Goal: Task Accomplishment & Management: Use online tool/utility

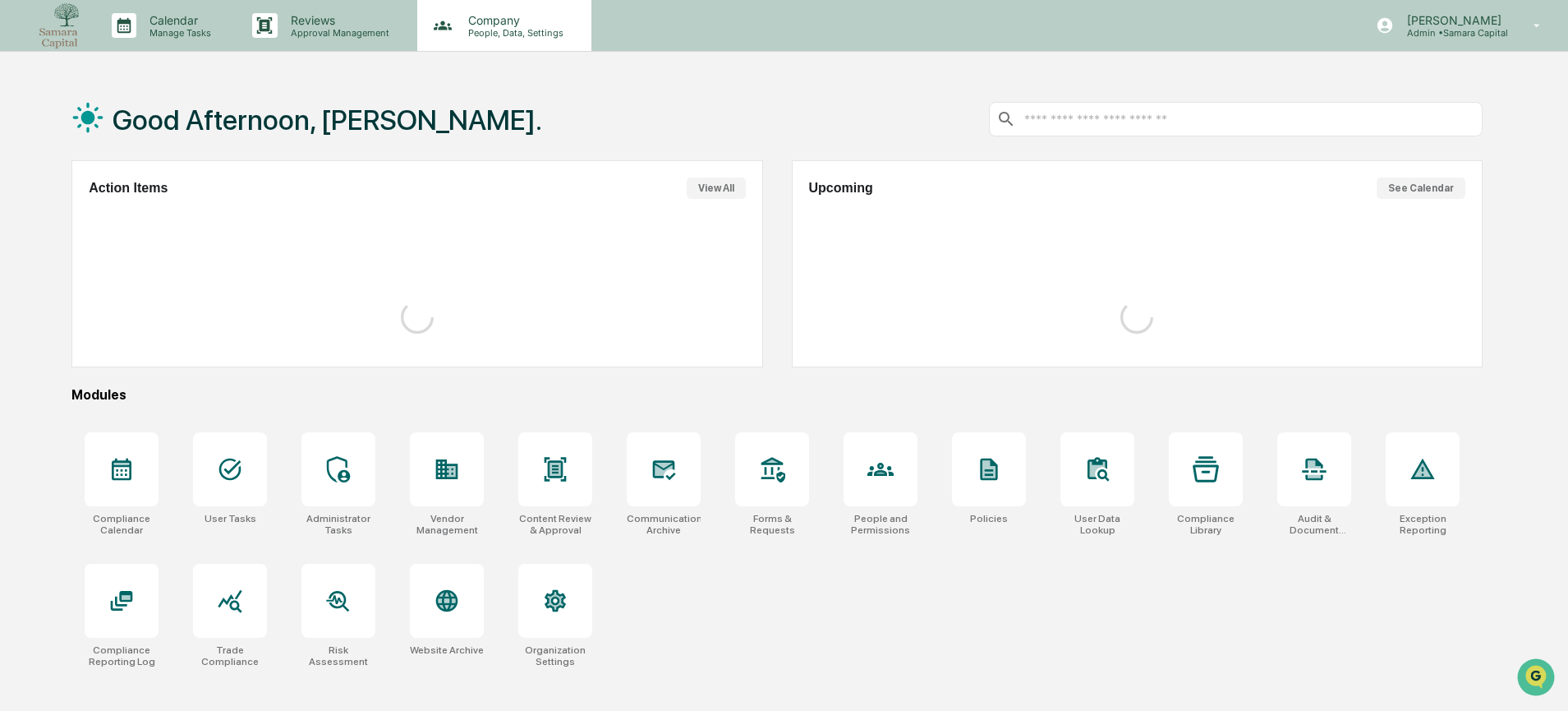
click at [571, 32] on div "Company People, Data, Settings" at bounding box center [502, 26] width 158 height 25
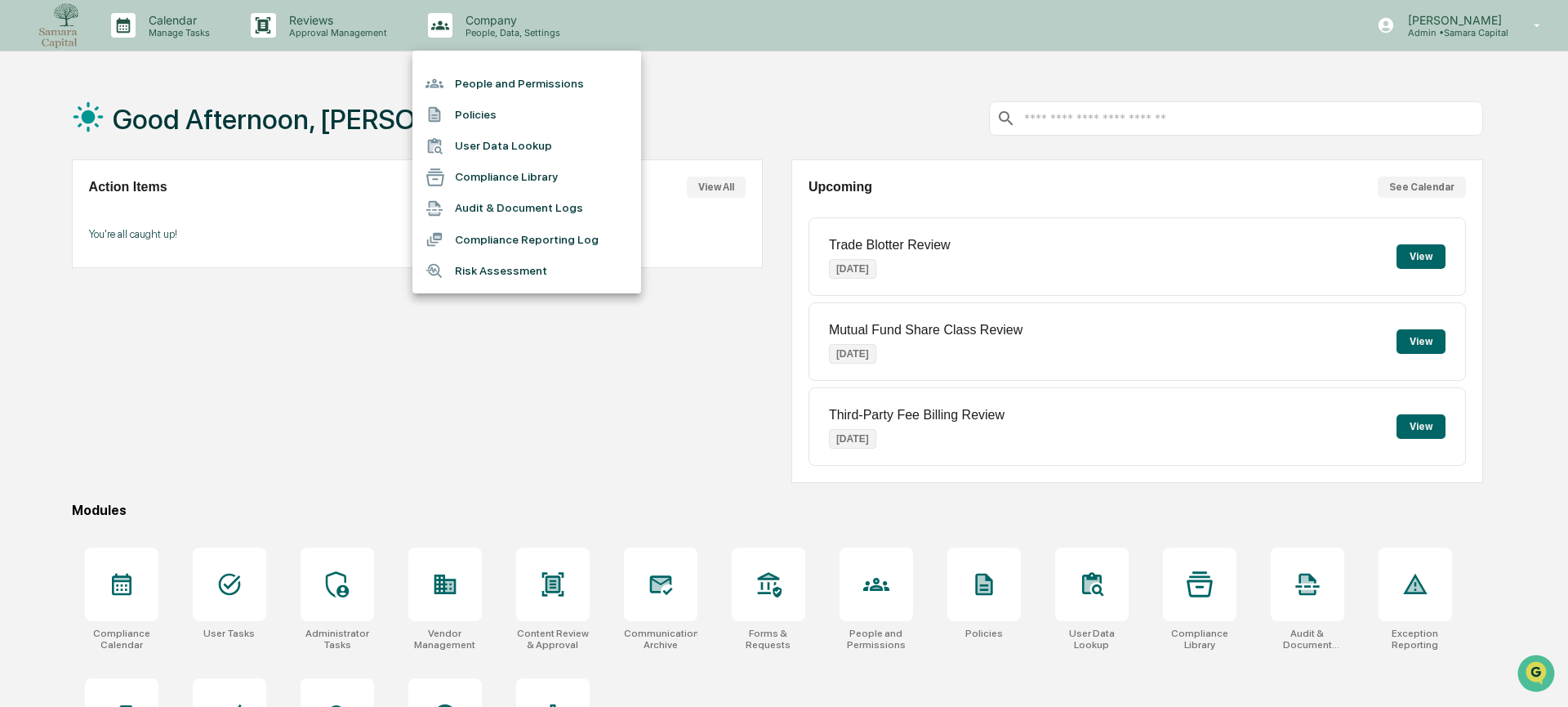
click at [567, 87] on li "People and Permissions" at bounding box center [526, 83] width 228 height 31
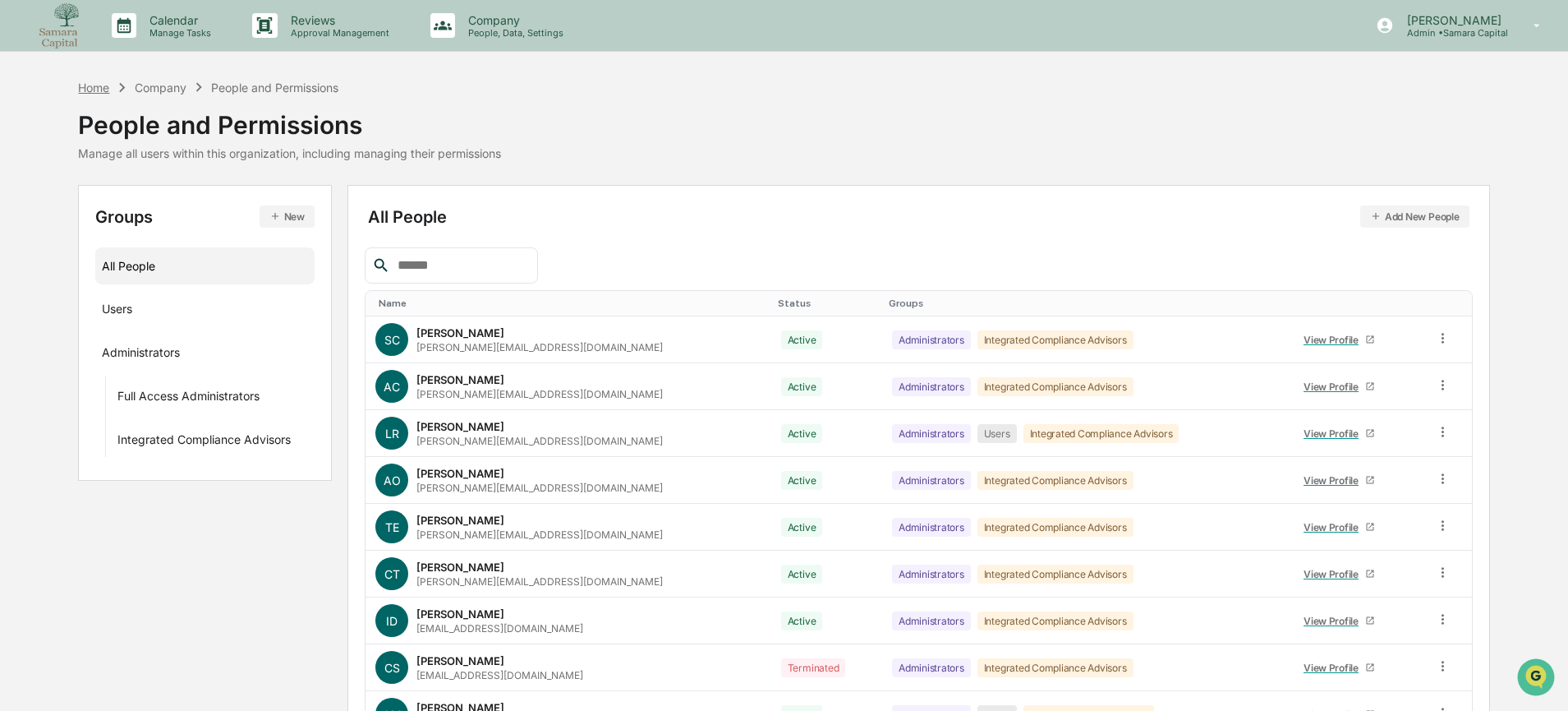
click at [105, 87] on div "Home" at bounding box center [94, 87] width 32 height 14
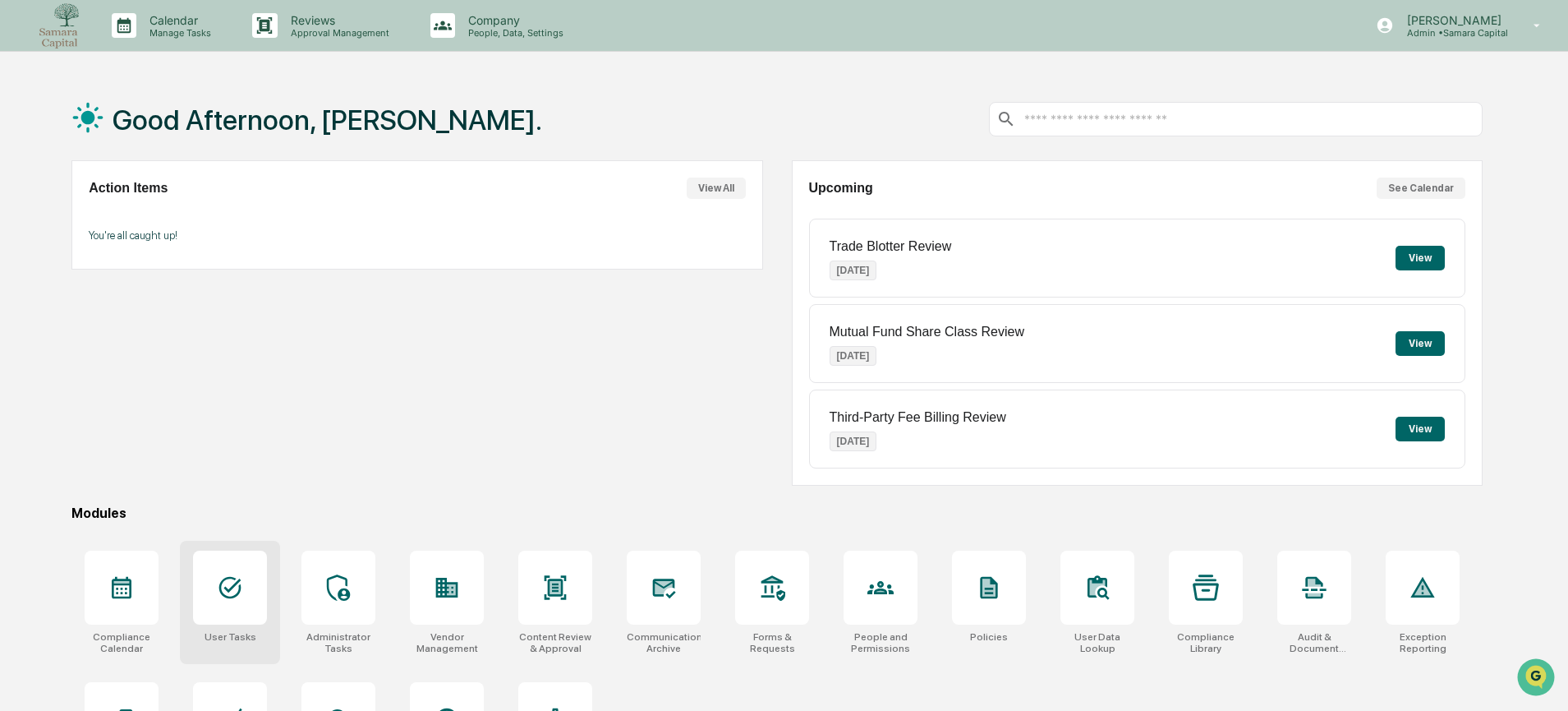
click at [223, 574] on icon at bounding box center [230, 587] width 26 height 26
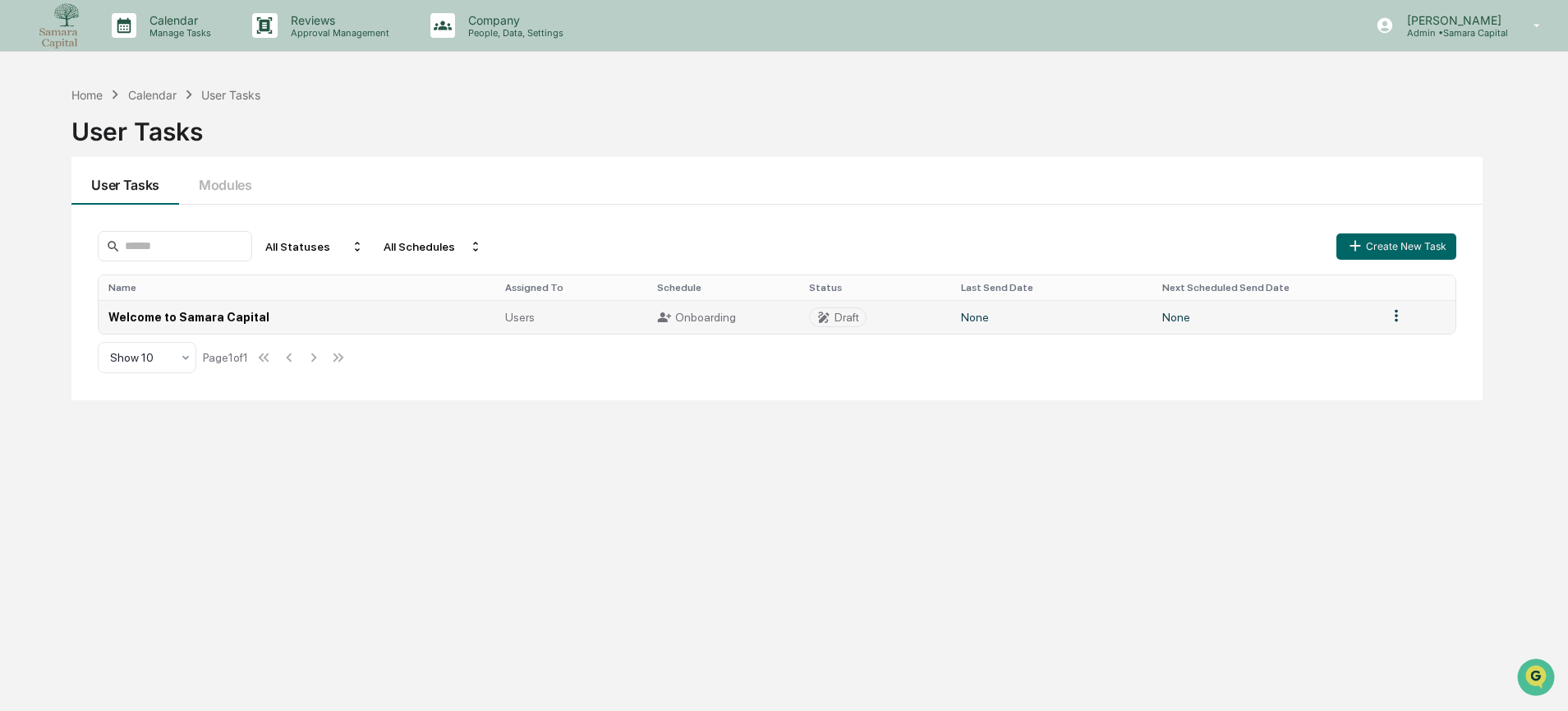
click at [747, 316] on div "Onboarding" at bounding box center [723, 317] width 132 height 14
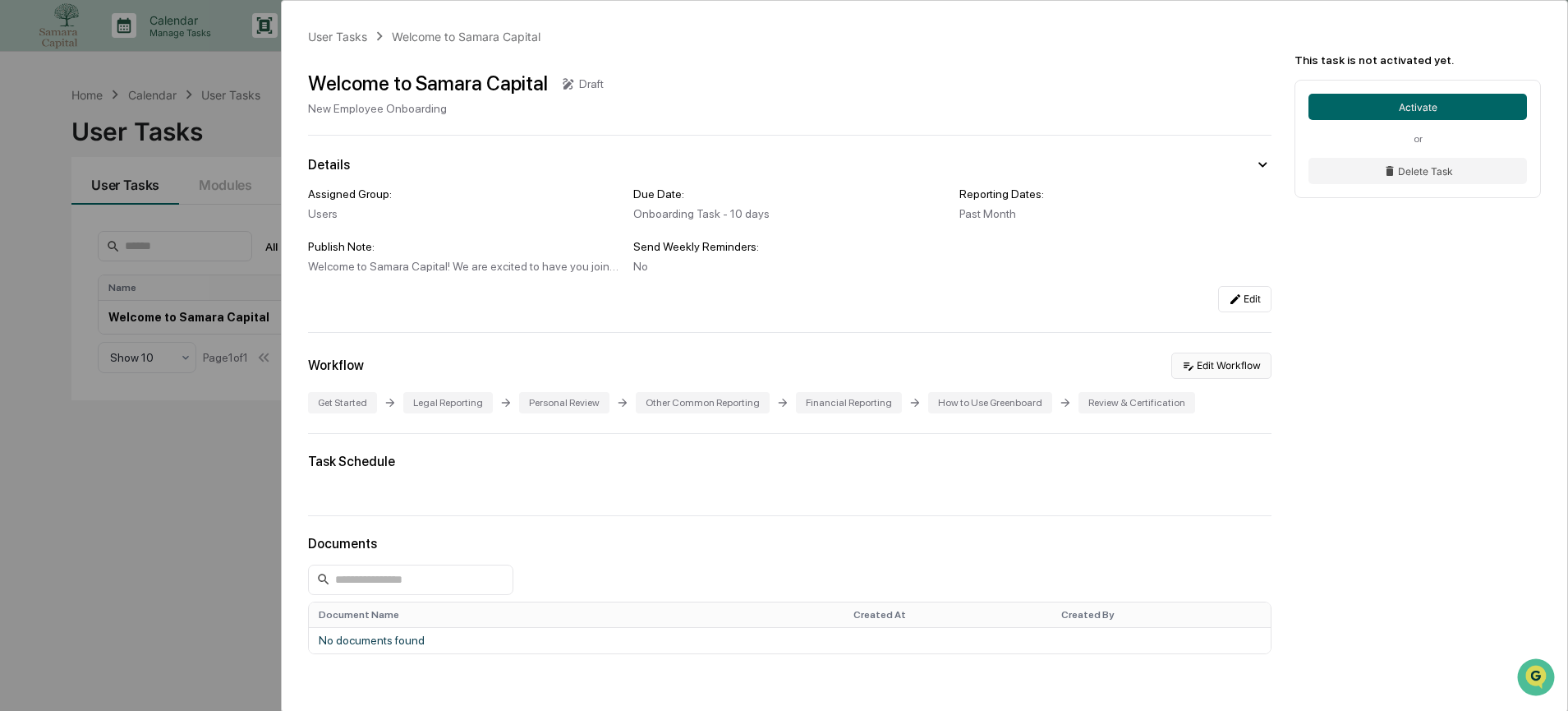
click at [1192, 378] on button "Edit Workflow" at bounding box center [1221, 365] width 100 height 26
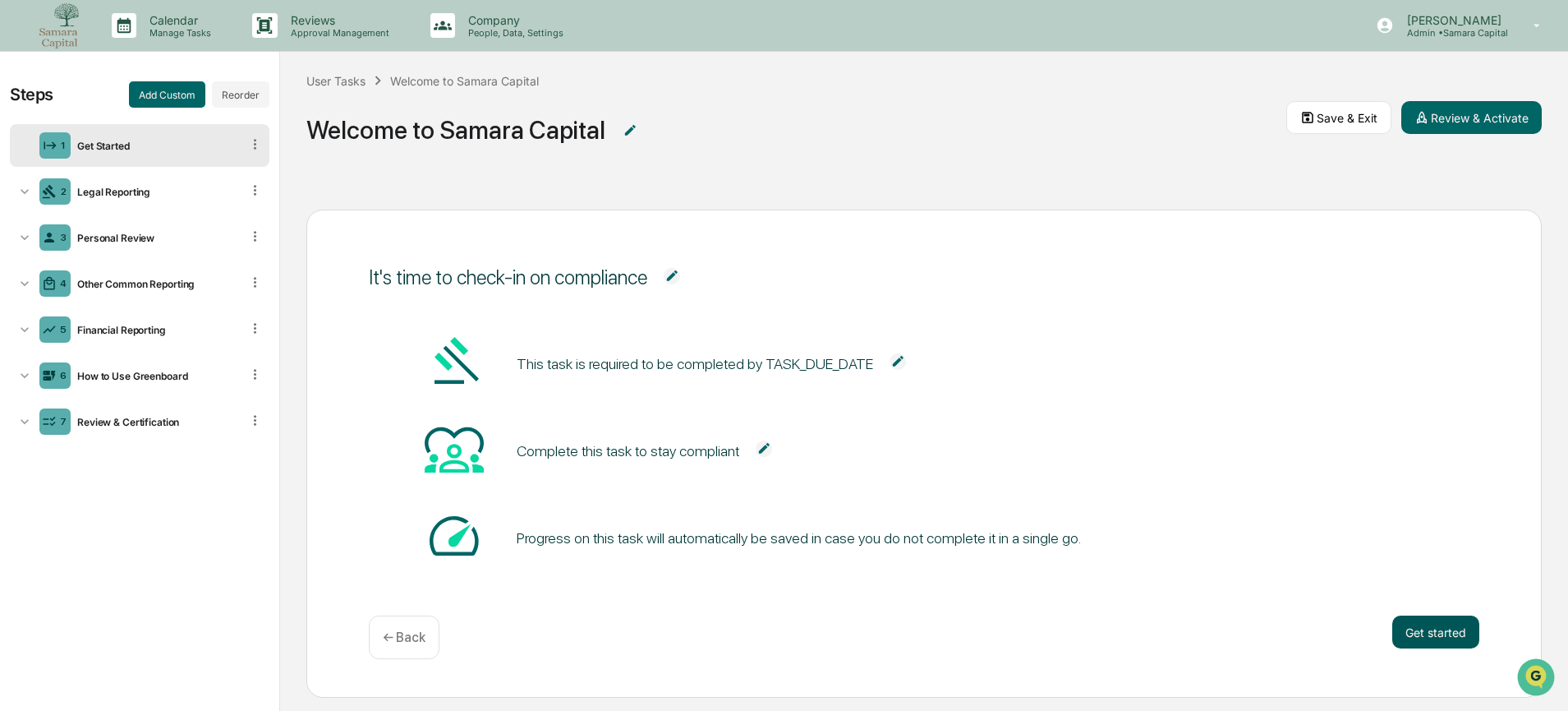
click at [1426, 622] on button "Get started" at bounding box center [1436, 632] width 87 height 32
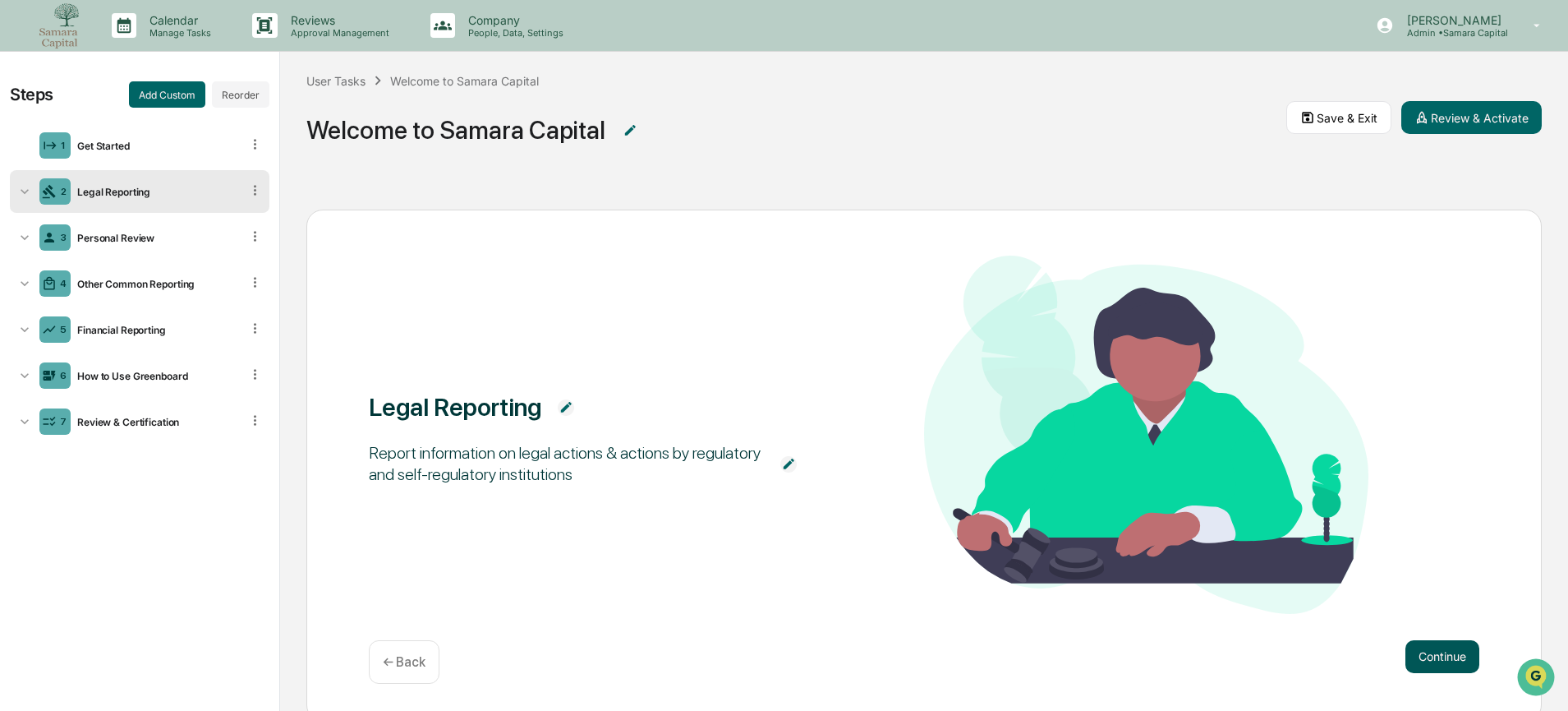
click at [1433, 645] on button "Continue" at bounding box center [1443, 656] width 74 height 32
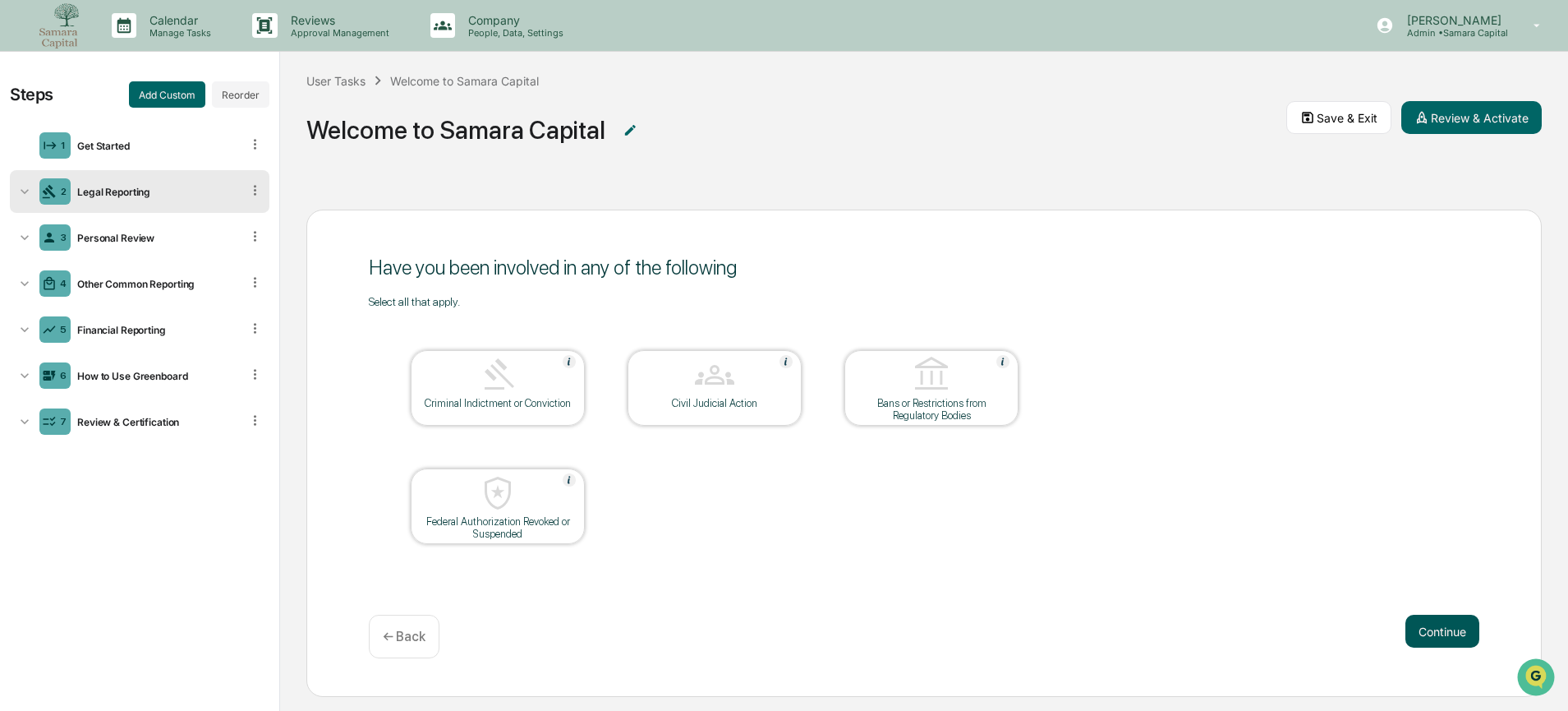
click at [1433, 645] on button "Continue" at bounding box center [1443, 631] width 74 height 32
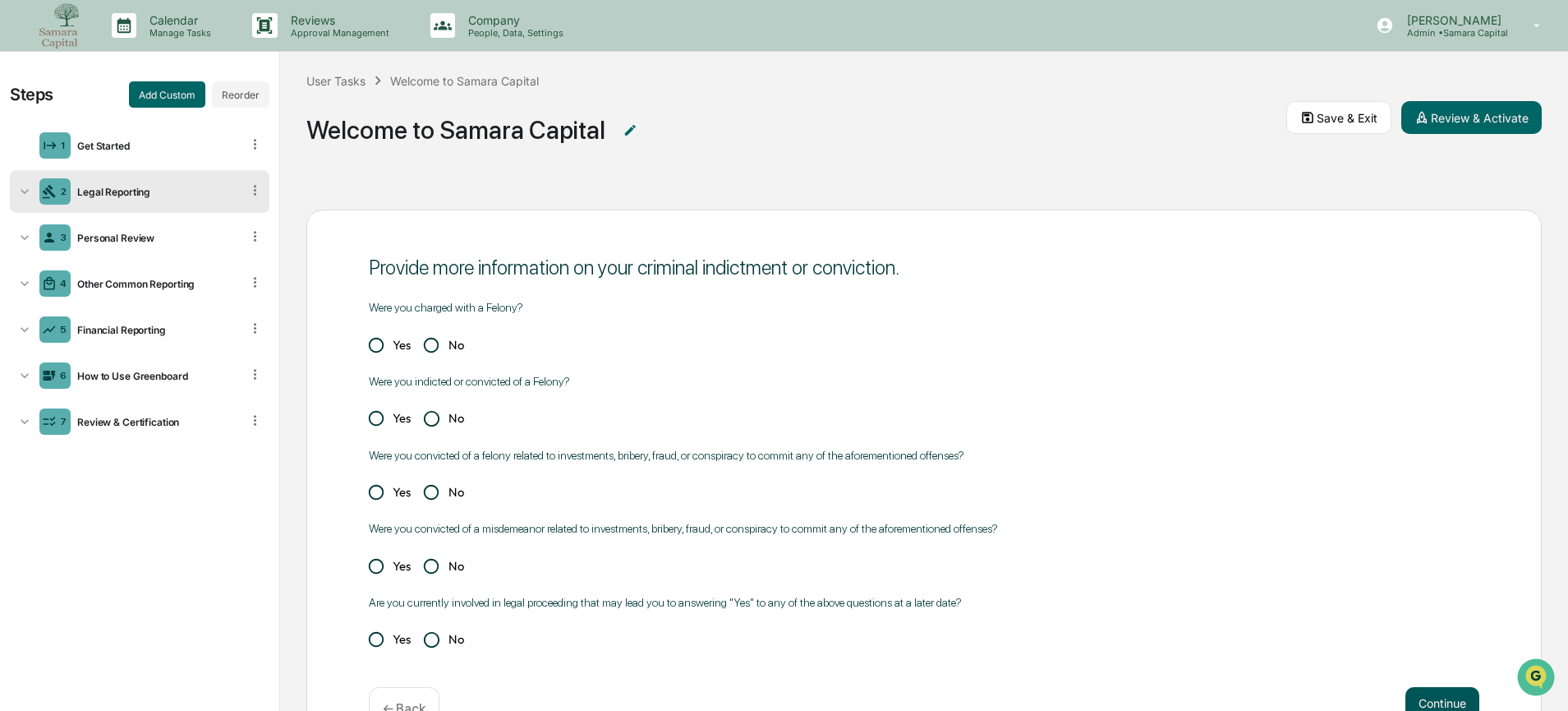
click at [1433, 645] on div "Yes No" at bounding box center [924, 639] width 1110 height 32
click at [97, 235] on div "Personal Review" at bounding box center [155, 238] width 170 height 13
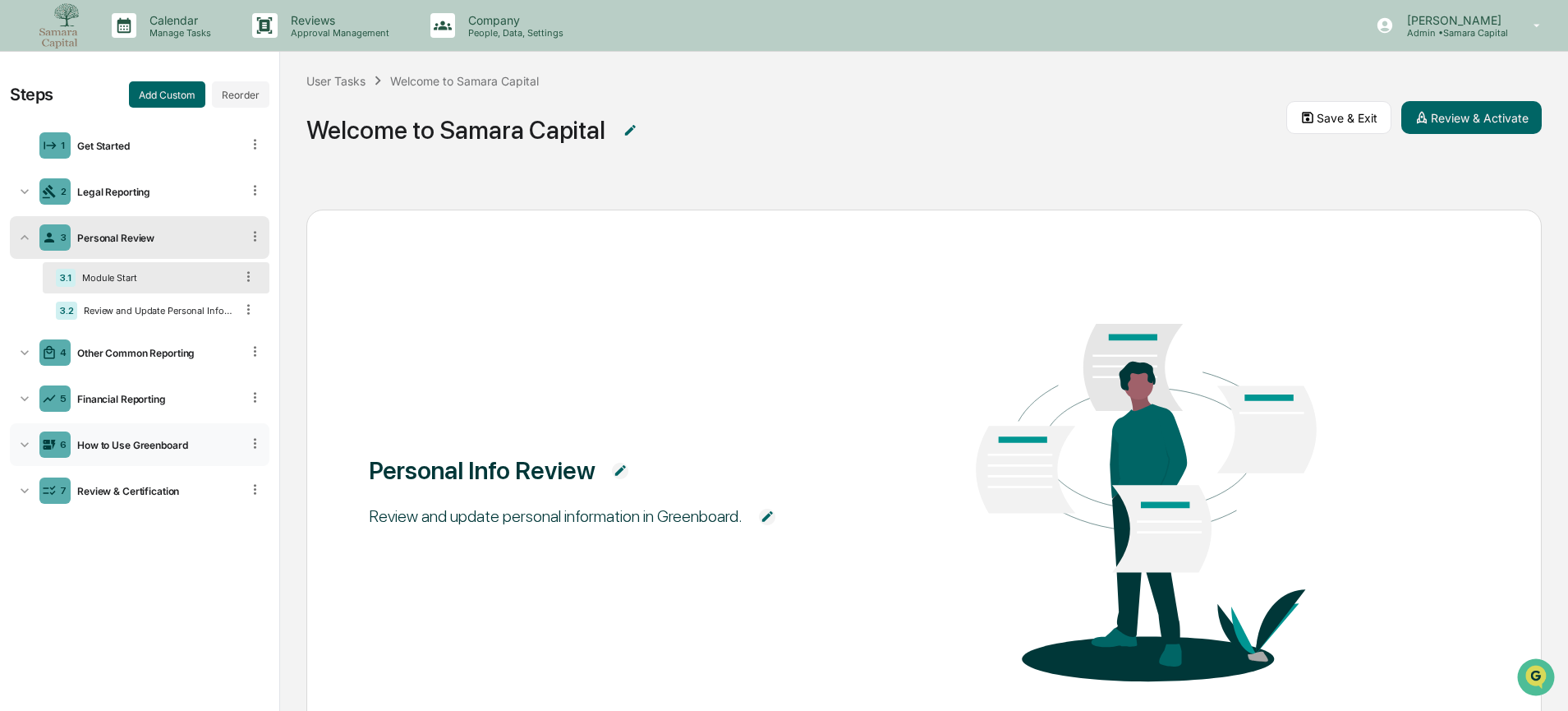
click at [111, 446] on div "How to Use Greenboard" at bounding box center [155, 445] width 170 height 13
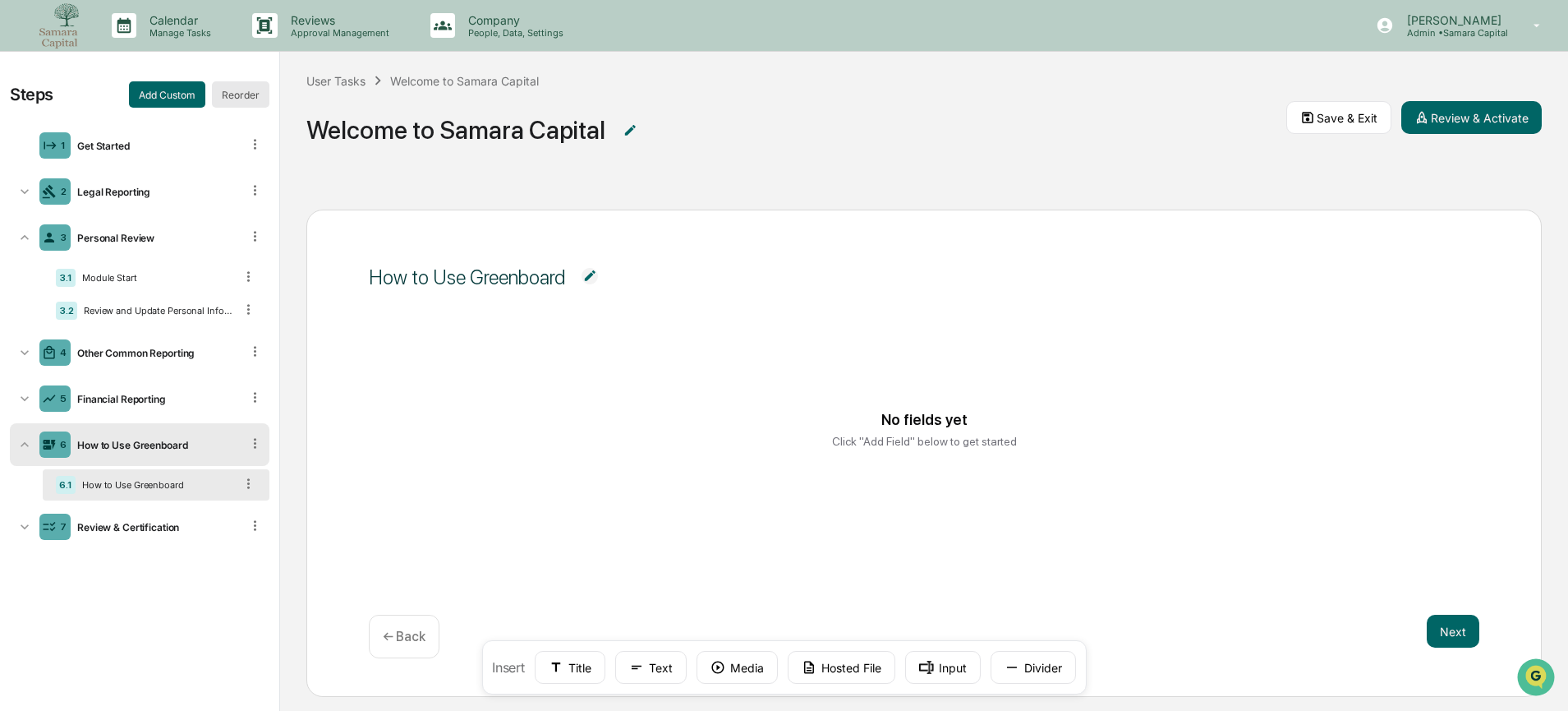
click at [237, 97] on button "Reorder" at bounding box center [241, 94] width 58 height 26
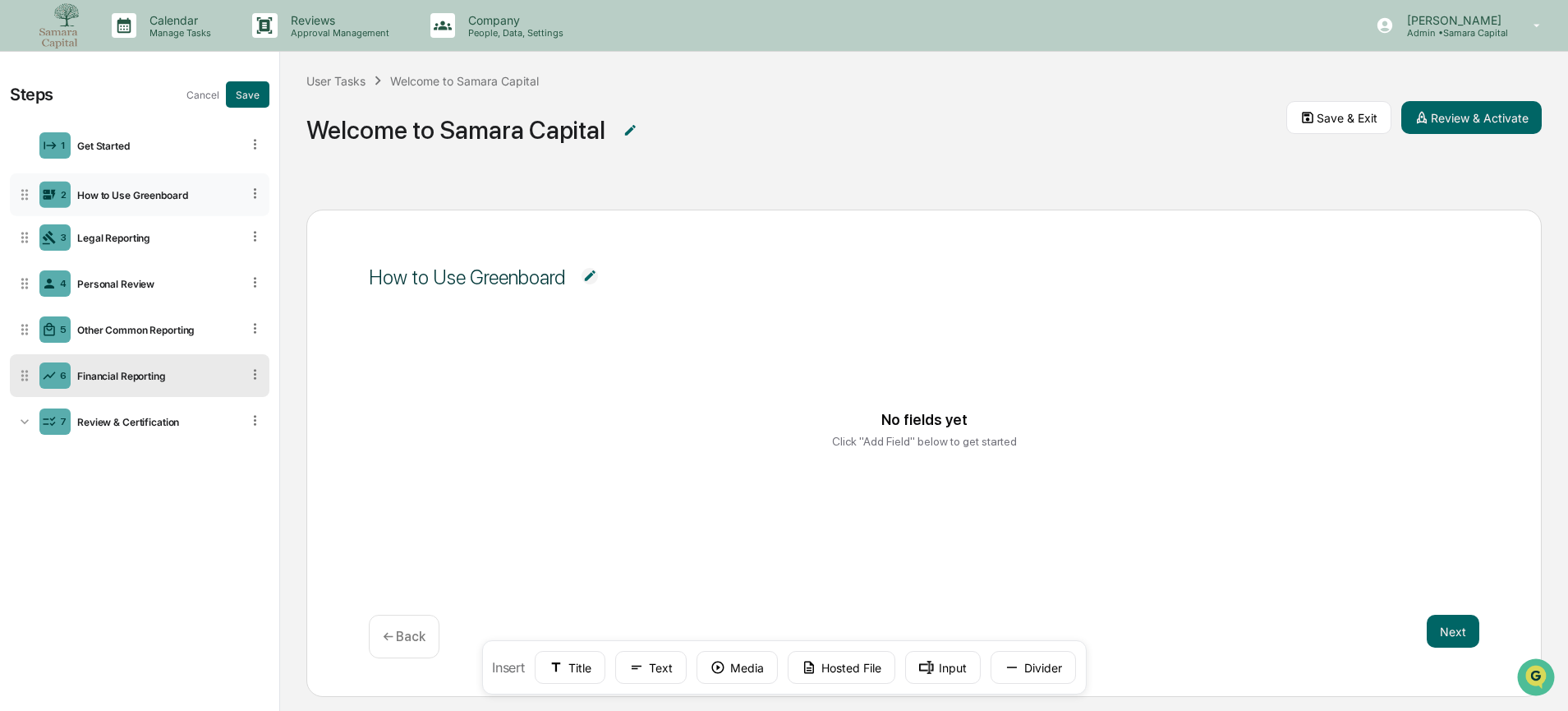
drag, startPoint x: 23, startPoint y: 378, endPoint x: 26, endPoint y: 196, distance: 182.0
click at [26, 196] on icon at bounding box center [24, 195] width 16 height 16
click at [843, 530] on div "No fields yet Click "Add Field" below to get started" at bounding box center [924, 451] width 1110 height 204
click at [761, 670] on button "Media" at bounding box center [737, 667] width 81 height 32
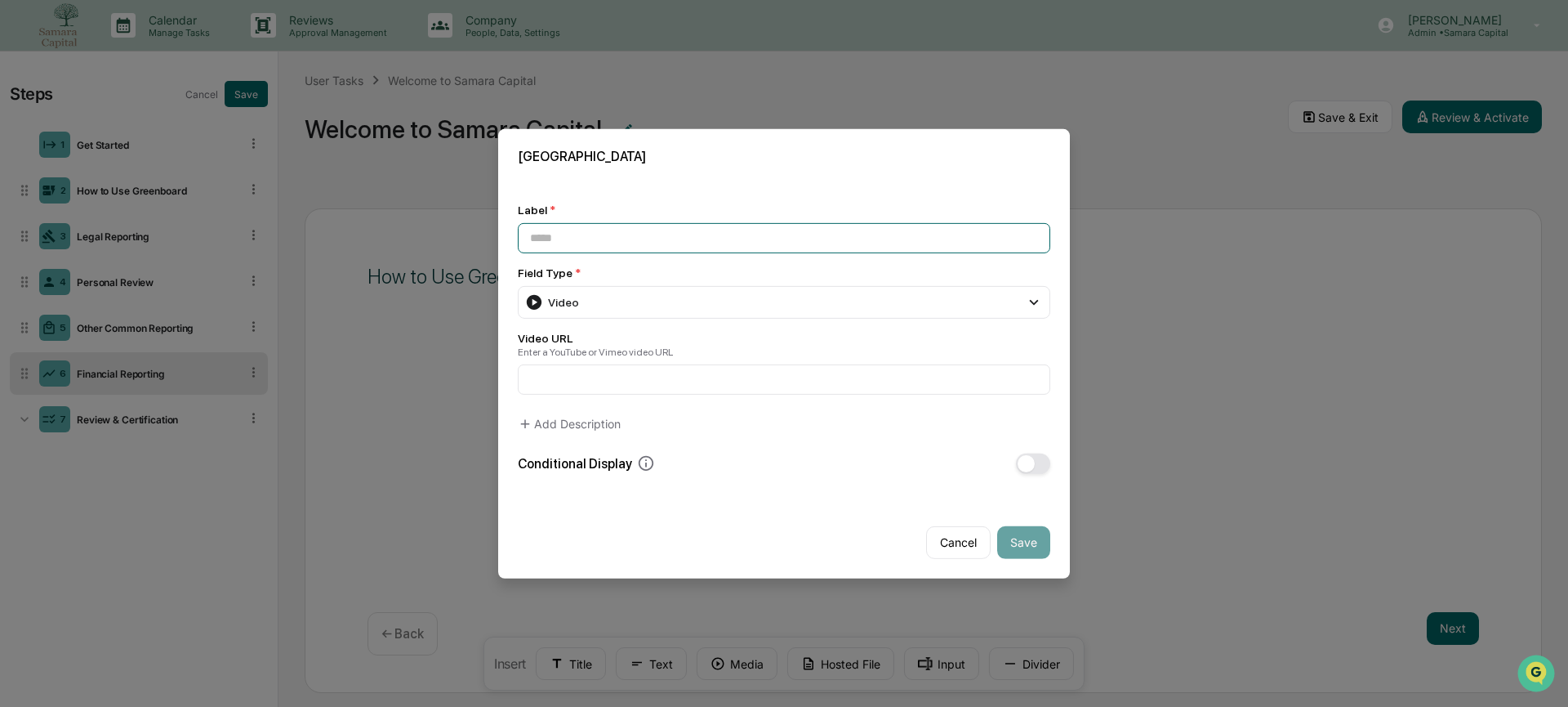
click at [717, 232] on input at bounding box center [784, 237] width 532 height 30
type input "**********"
click at [572, 382] on input at bounding box center [784, 380] width 532 height 30
paste input "**********"
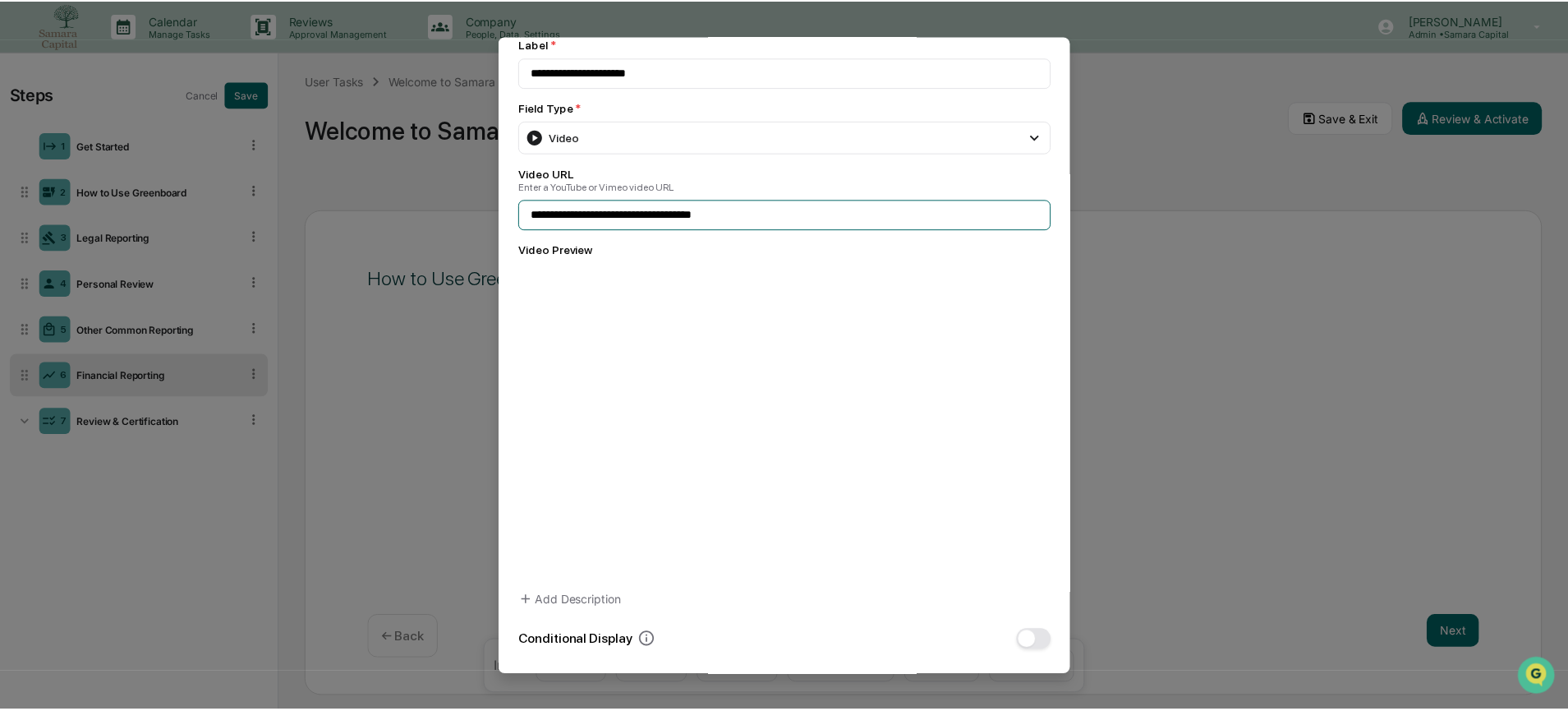
scroll to position [153, 0]
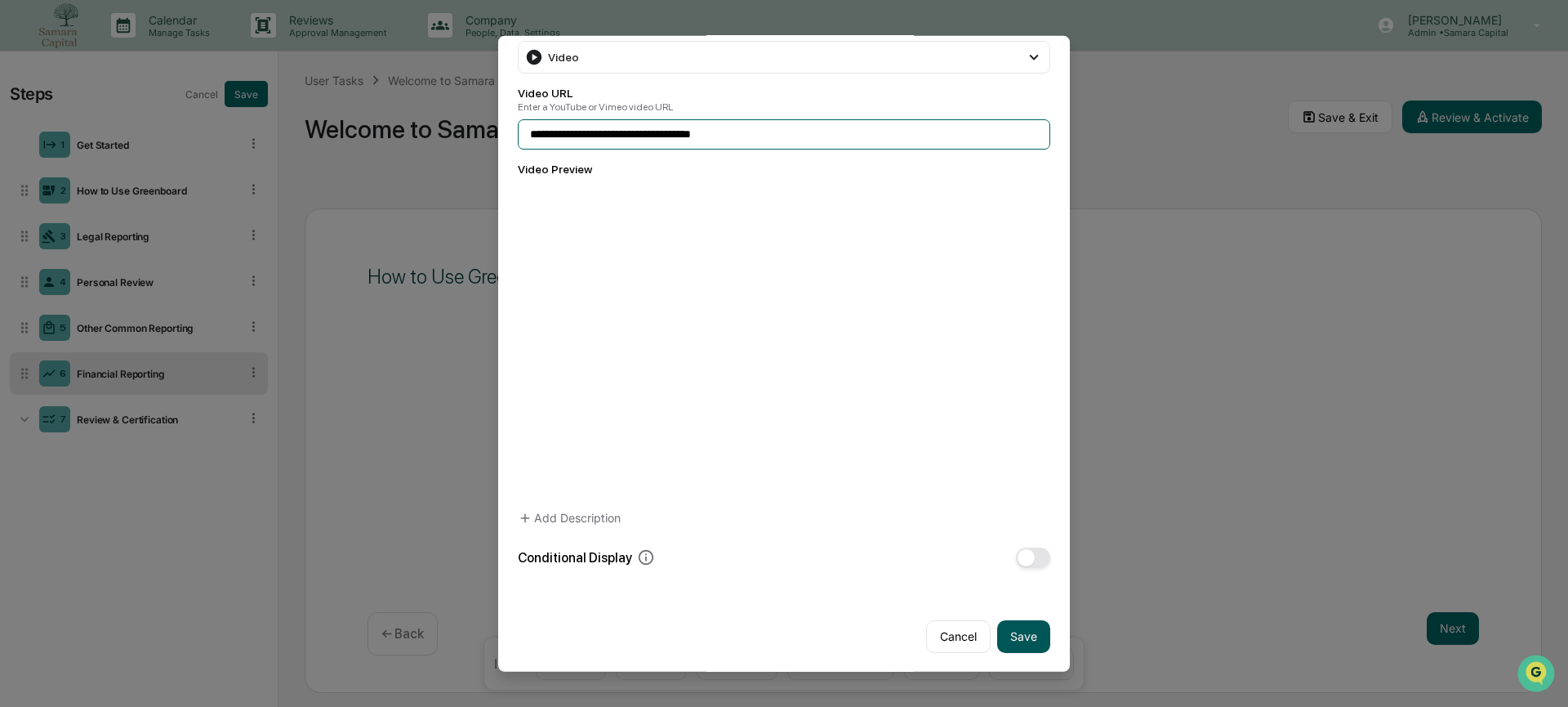
type input "**********"
click at [1026, 623] on button "Save" at bounding box center [1023, 635] width 53 height 32
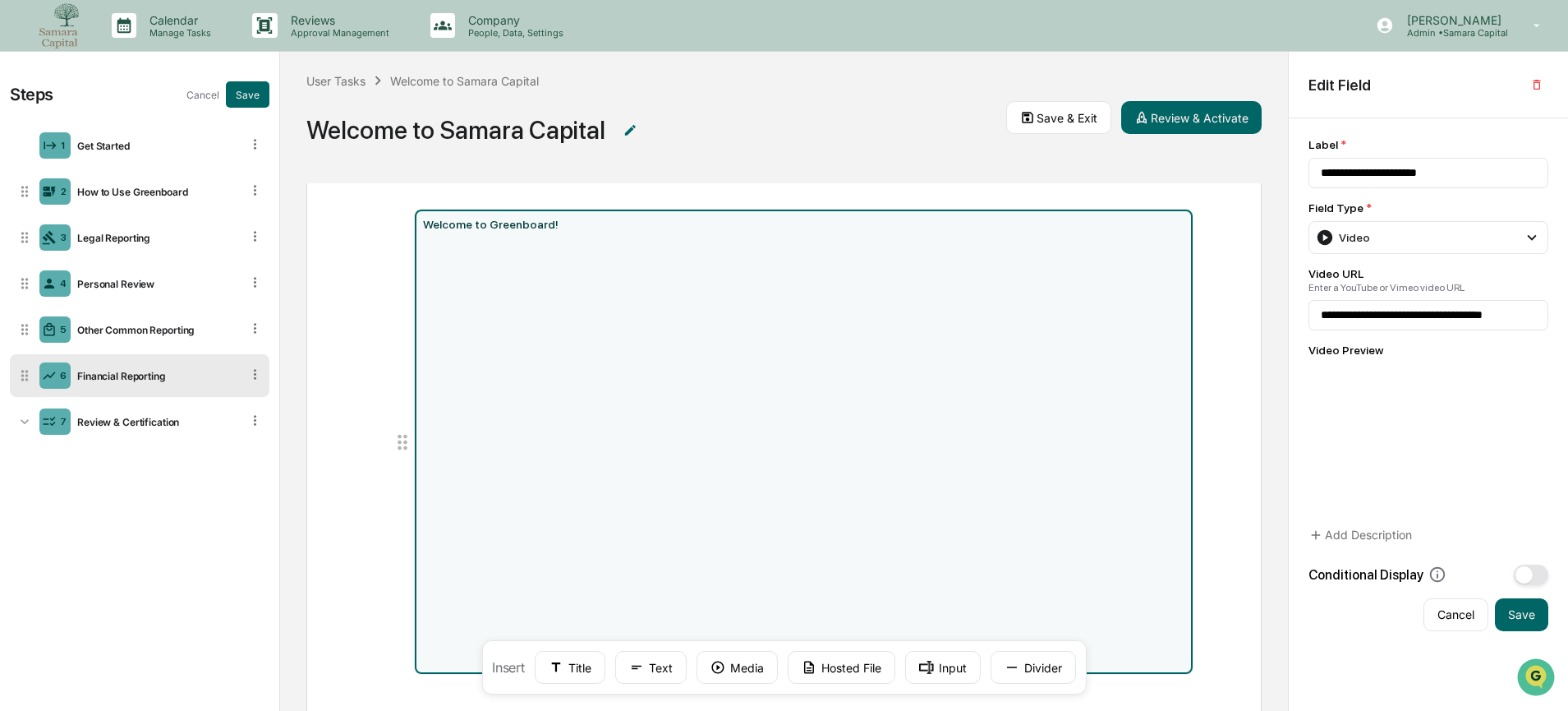
scroll to position [210, 0]
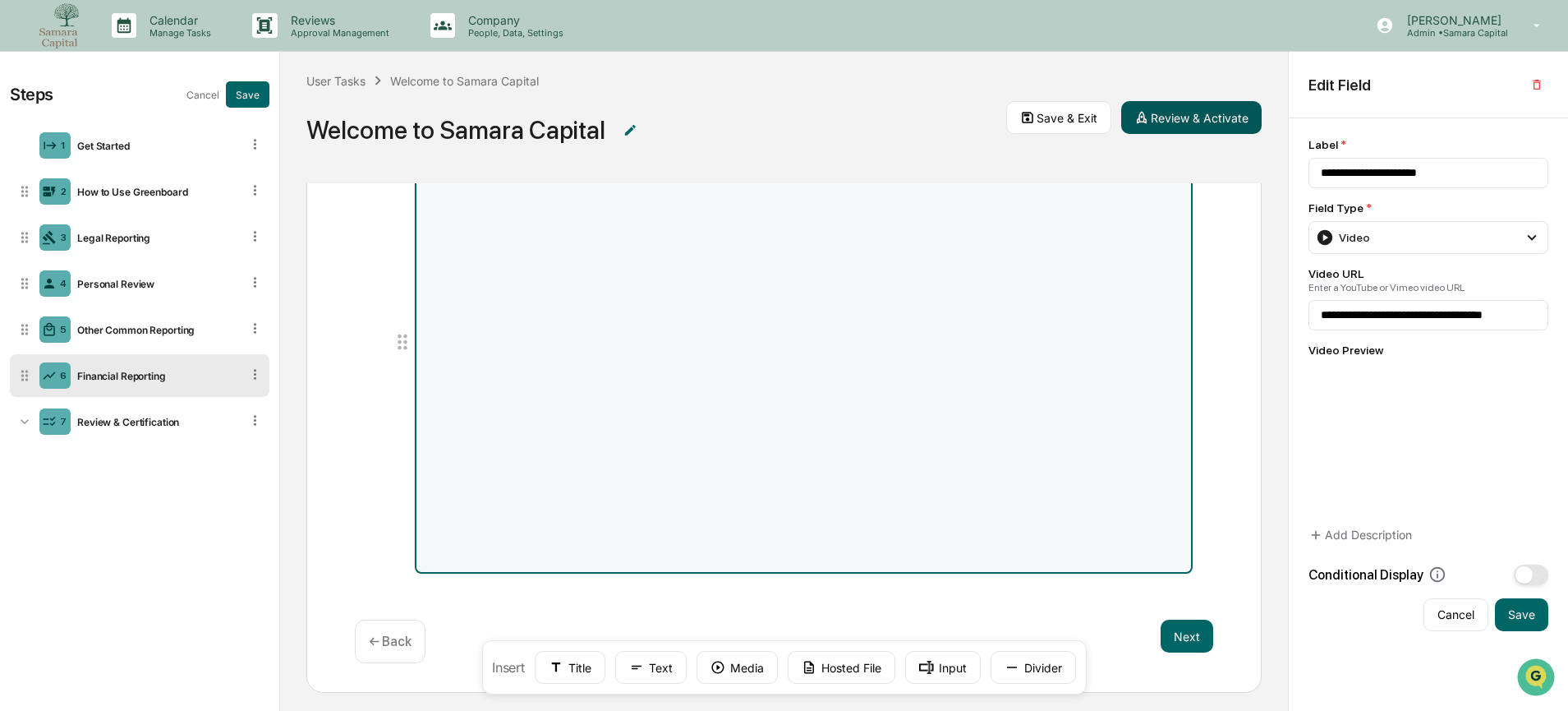
click at [1176, 117] on button "Review & Activate" at bounding box center [1191, 117] width 141 height 32
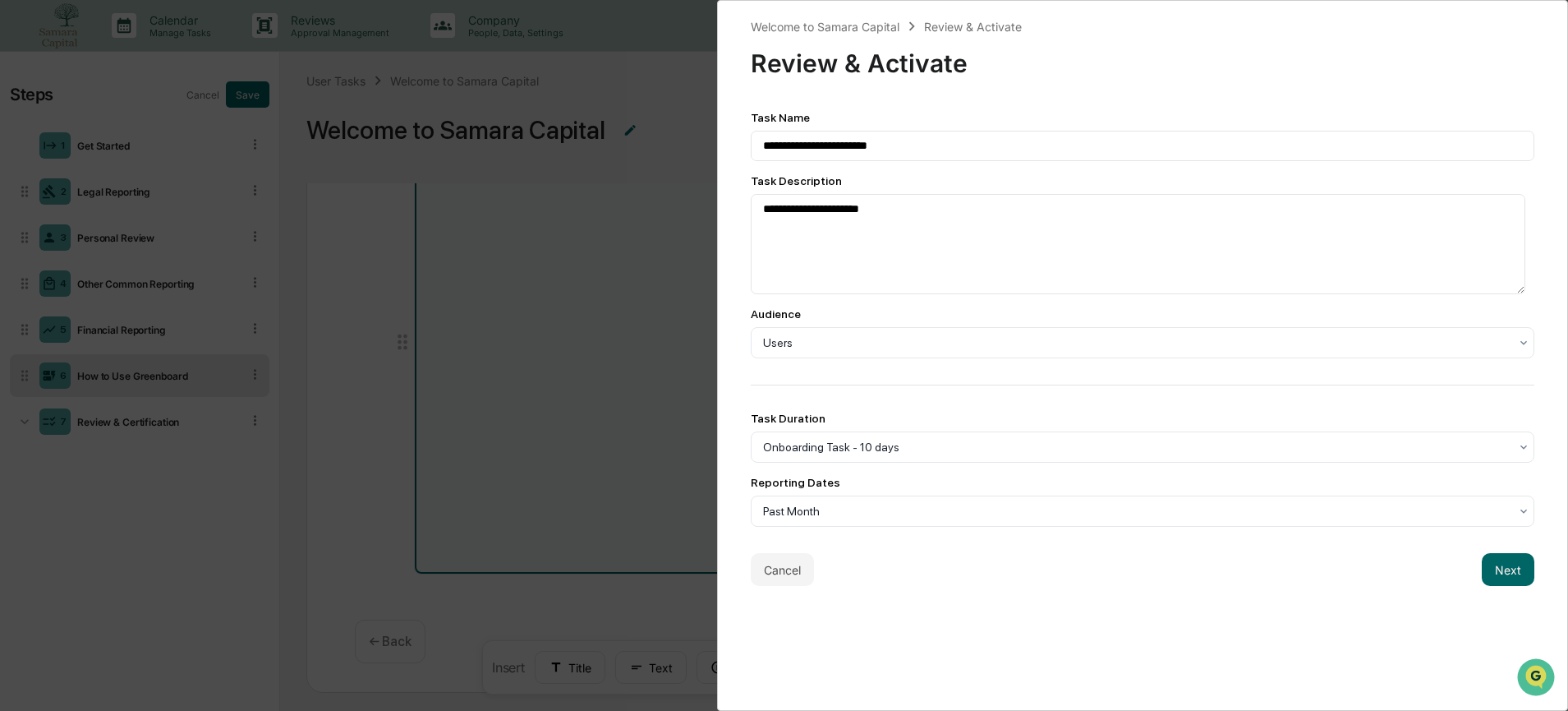
click at [1489, 582] on button "Next" at bounding box center [1508, 569] width 52 height 32
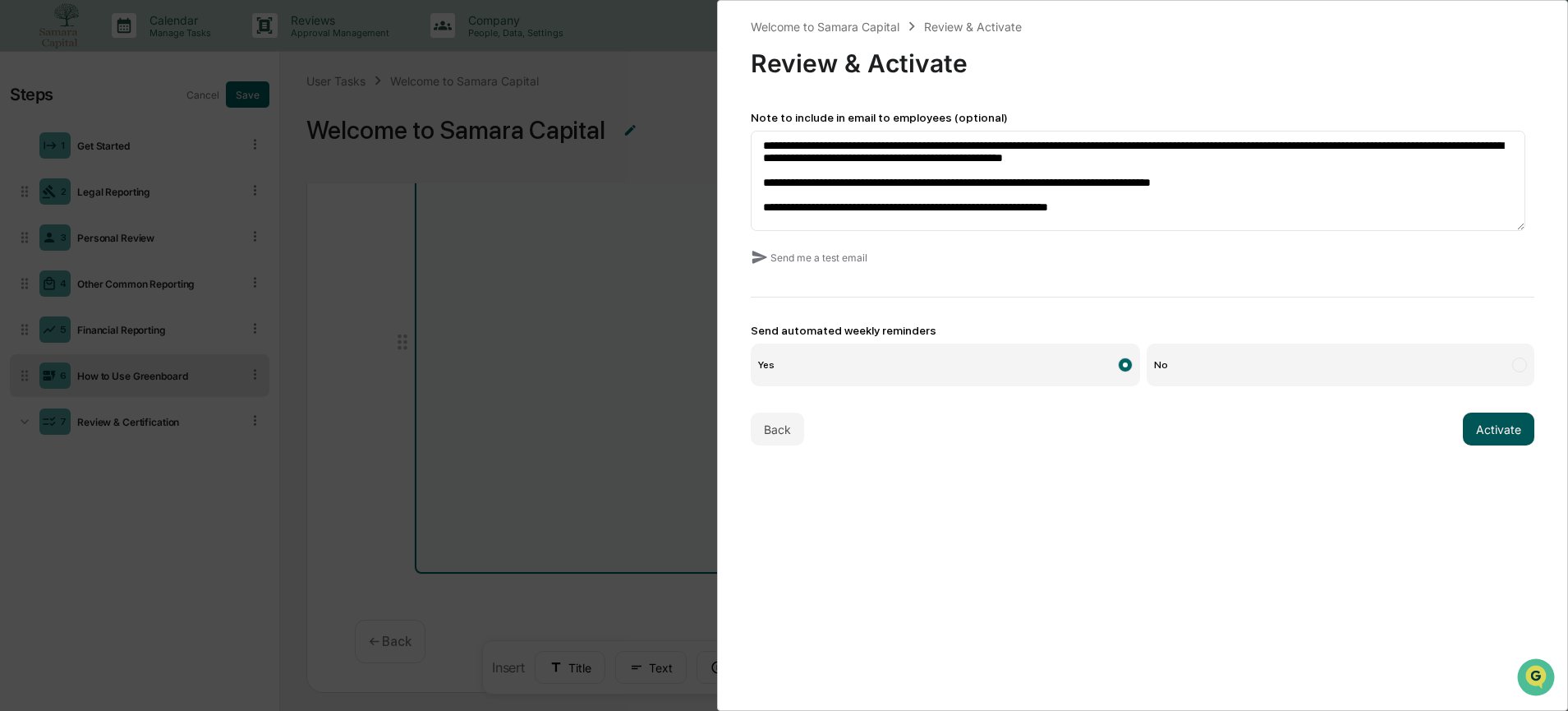
click at [1500, 427] on button "Activate" at bounding box center [1499, 429] width 71 height 32
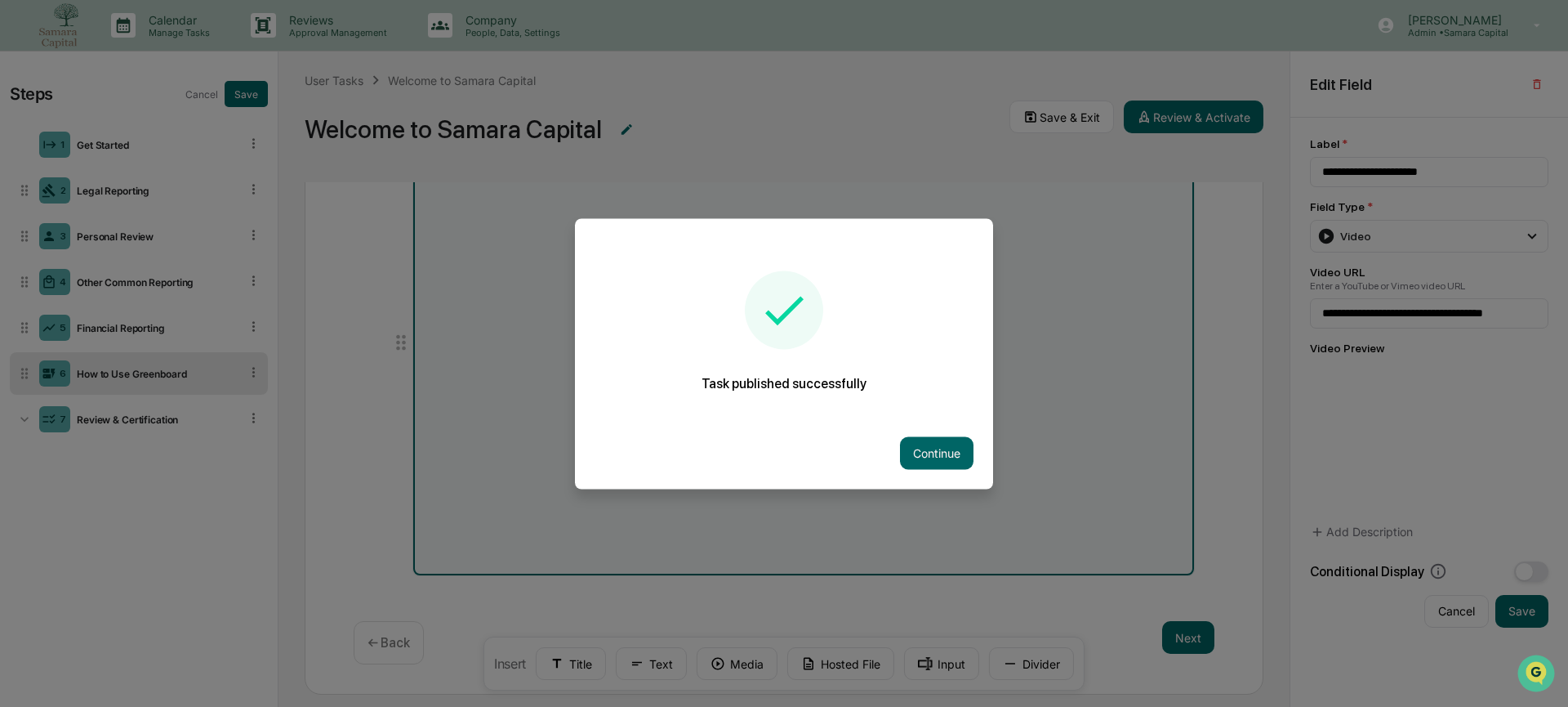
click at [67, 29] on div at bounding box center [784, 353] width 1568 height 707
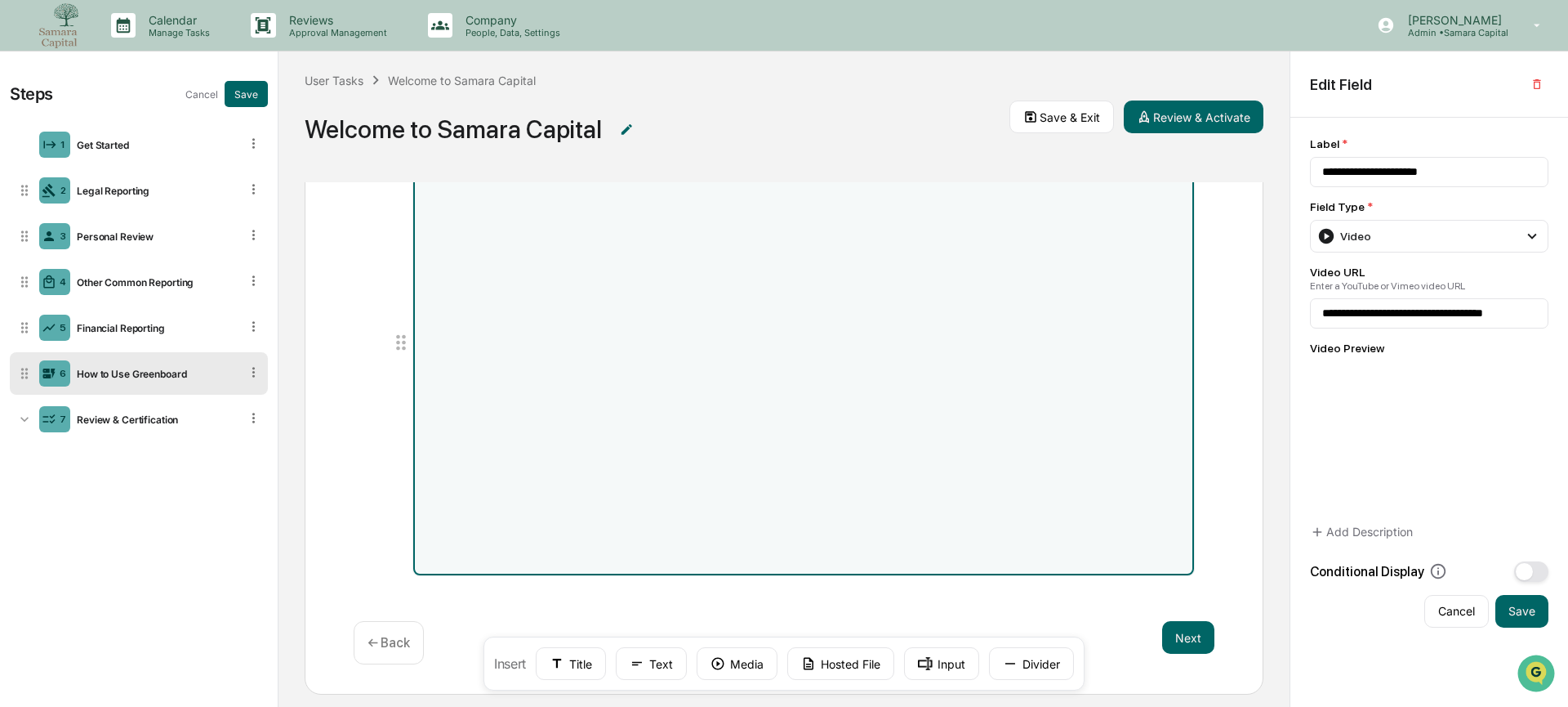
scroll to position [207, 0]
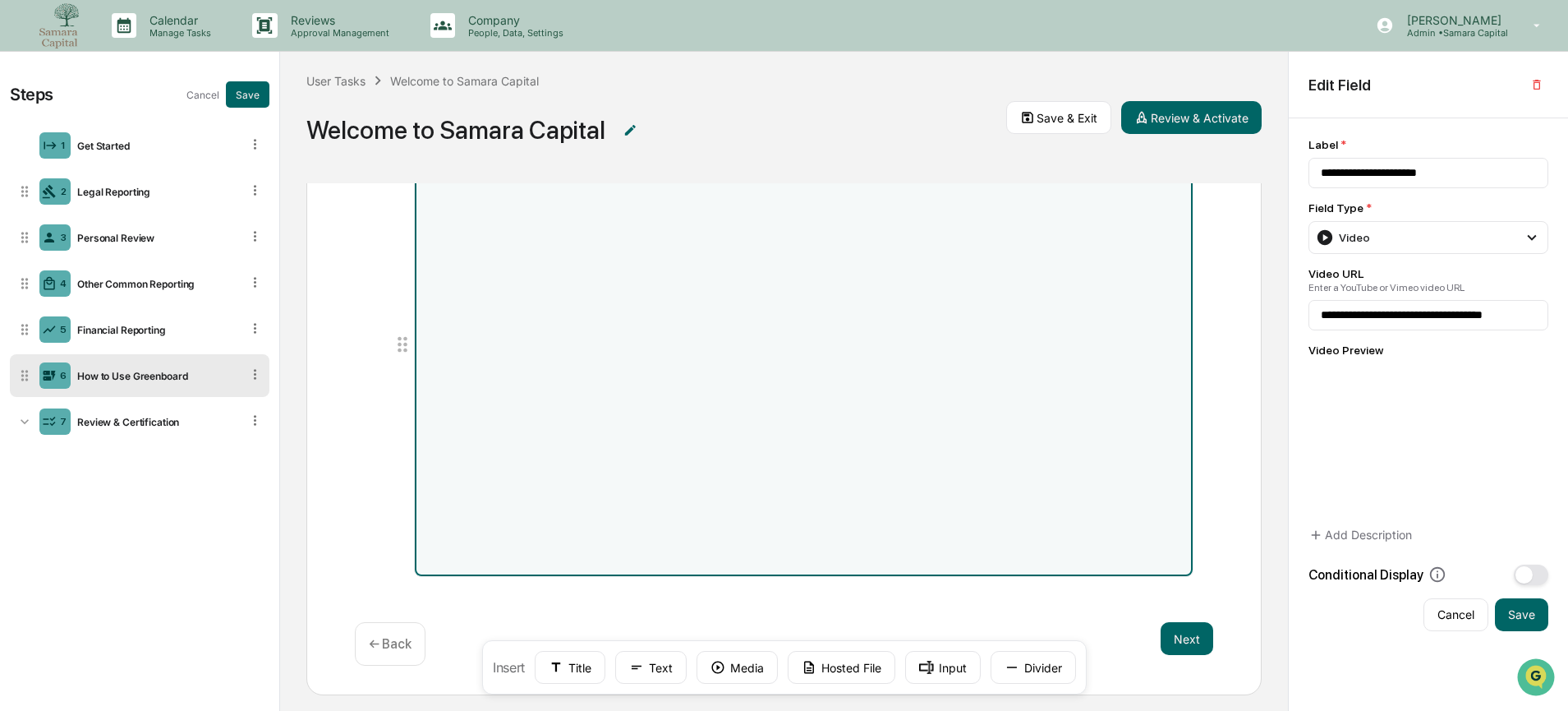
click at [62, 19] on img at bounding box center [59, 26] width 40 height 45
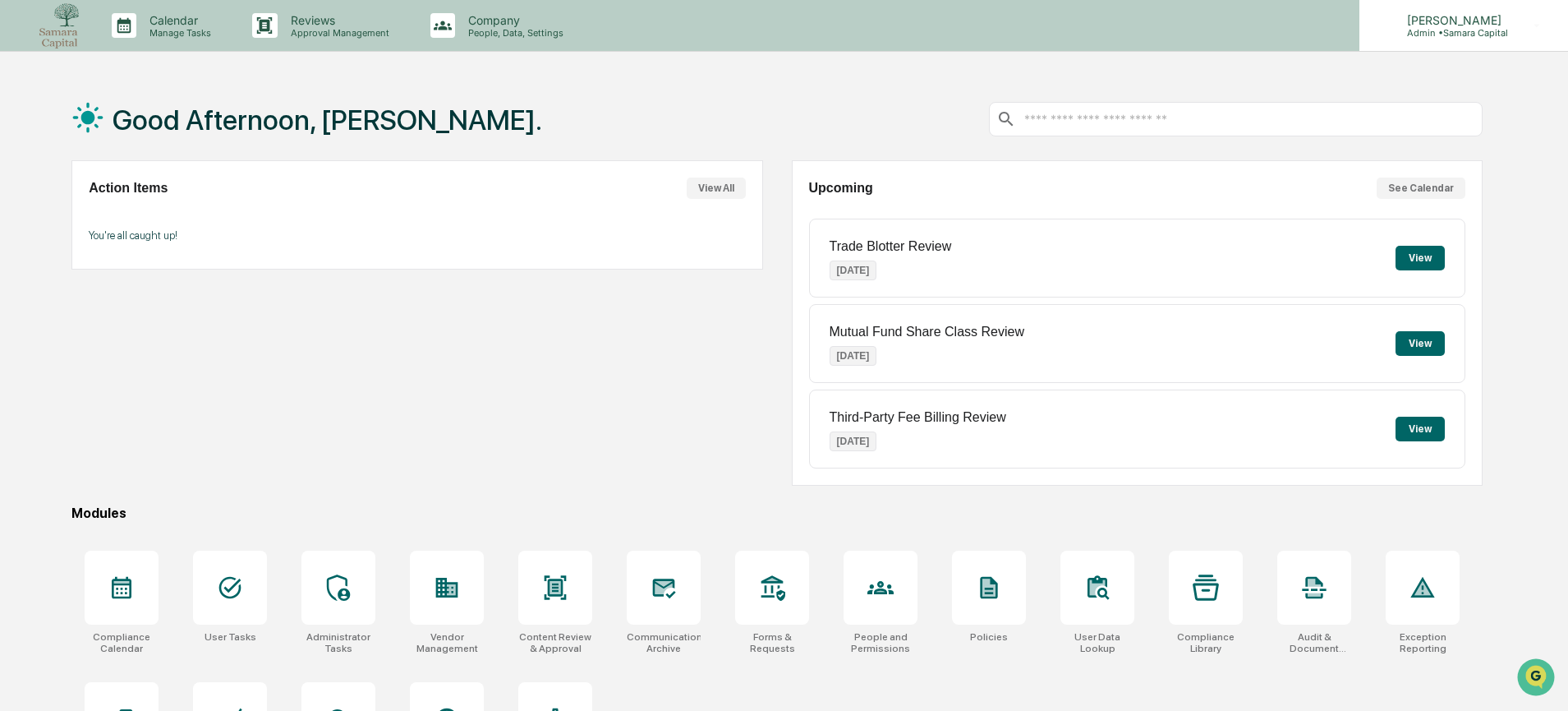
click at [1449, 23] on p "[PERSON_NAME]" at bounding box center [1452, 20] width 116 height 14
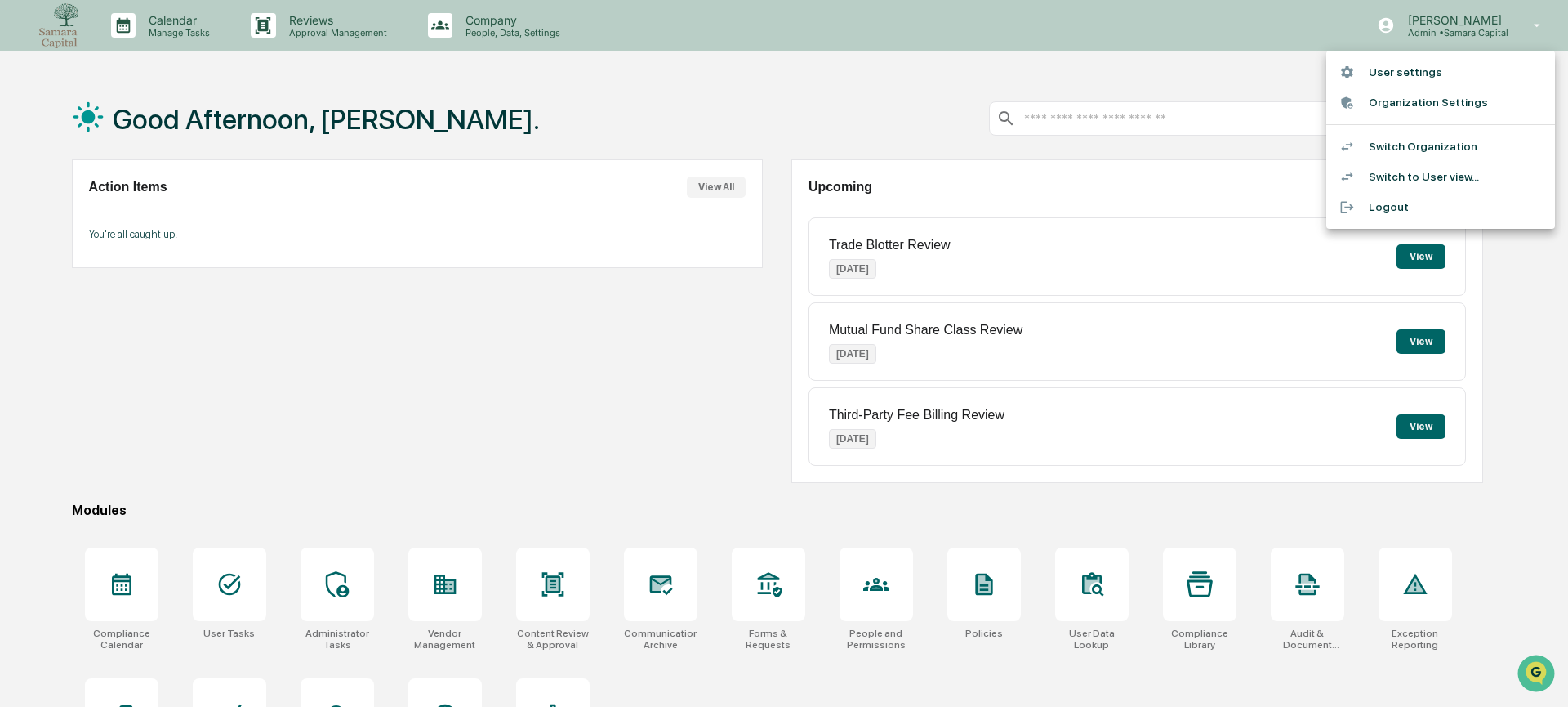
click at [1451, 145] on li "Switch Organization" at bounding box center [1440, 147] width 228 height 30
